Goal: Find specific page/section: Find specific page/section

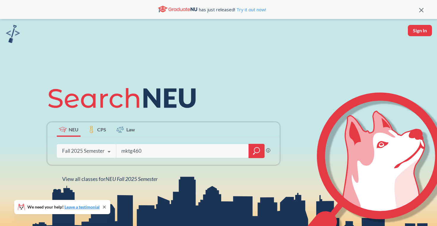
type input "mktg4609"
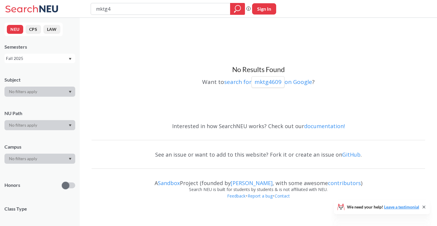
type input "mktg"
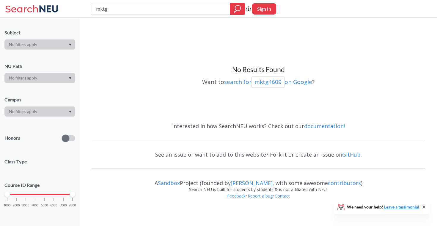
scroll to position [47, 0]
click at [35, 195] on div "1000 2000 3000 4000 5000 6000 7000 8000" at bounding box center [39, 195] width 65 height 4
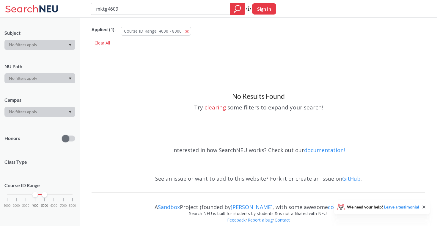
drag, startPoint x: 72, startPoint y: 194, endPoint x: 45, endPoint y: 194, distance: 26.5
click at [45, 194] on div at bounding box center [44, 194] width 5 height 5
click at [236, 7] on icon "magnifying glass" at bounding box center [237, 9] width 7 height 8
drag, startPoint x: 209, startPoint y: 5, endPoint x: 169, endPoint y: 8, distance: 39.6
click at [169, 8] on input "mktg4609" at bounding box center [160, 9] width 130 height 10
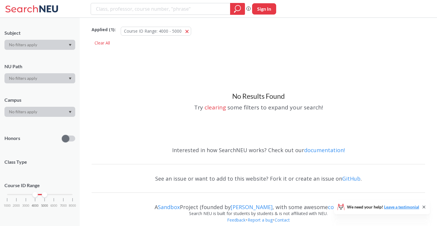
click at [59, 46] on div at bounding box center [39, 45] width 71 height 10
click at [65, 46] on div at bounding box center [39, 45] width 71 height 10
click at [66, 60] on div "NU Path" at bounding box center [39, 70] width 71 height 26
click at [69, 46] on icon "Dropdown arrow" at bounding box center [70, 45] width 3 height 2
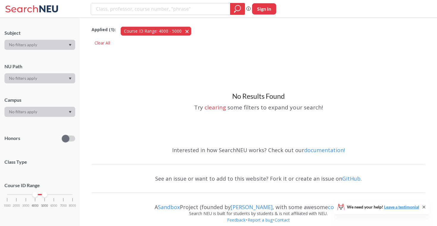
click at [185, 32] on button "Course ID Range: 4000 - 5000 4000 - 5000" at bounding box center [156, 31] width 70 height 9
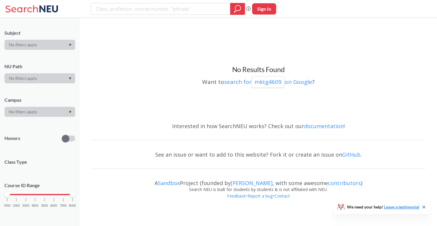
click at [70, 46] on icon "Dropdown arrow" at bounding box center [70, 45] width 3 height 2
click at [67, 45] on div at bounding box center [39, 45] width 71 height 10
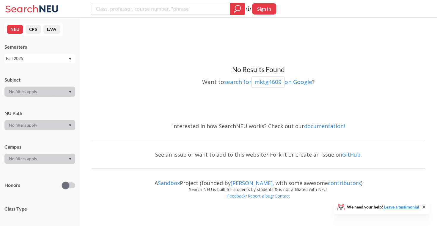
click at [72, 93] on div at bounding box center [39, 92] width 71 height 10
click at [70, 93] on icon "Dropdown arrow" at bounding box center [70, 92] width 3 height 2
click at [22, 91] on div at bounding box center [39, 92] width 71 height 10
click at [119, 10] on input "mktg4609" at bounding box center [160, 9] width 130 height 10
type input "mktg"
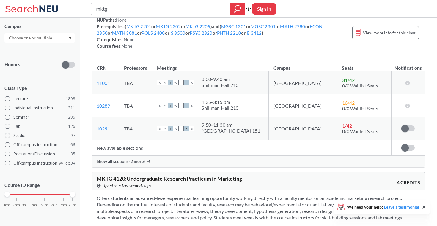
scroll to position [121, 0]
drag, startPoint x: 7, startPoint y: 193, endPoint x: 32, endPoint y: 193, distance: 25.9
click at [32, 193] on div "1000 2000 3000 4000 5000 6000 7000 8000" at bounding box center [39, 195] width 65 height 4
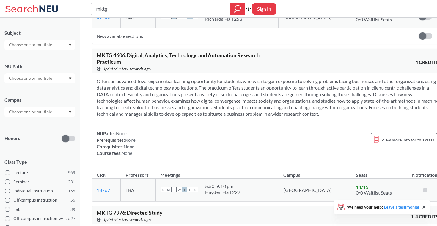
scroll to position [782, 0]
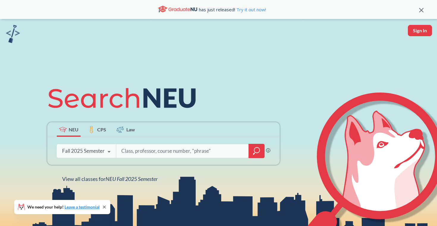
click at [256, 154] on icon "magnifying glass" at bounding box center [256, 151] width 7 height 8
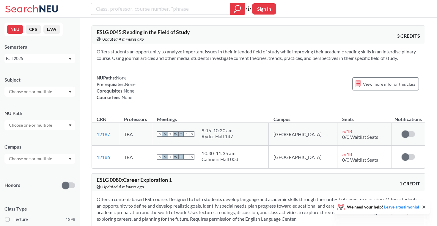
click at [55, 125] on div at bounding box center [39, 125] width 71 height 10
click at [43, 147] on span "Integration Experience" at bounding box center [29, 150] width 43 height 7
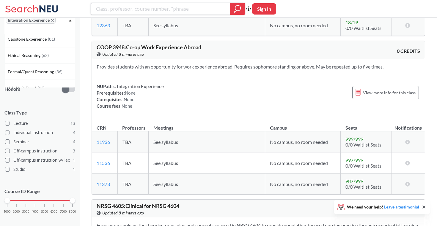
scroll to position [2038, 0]
